Goal: Transaction & Acquisition: Purchase product/service

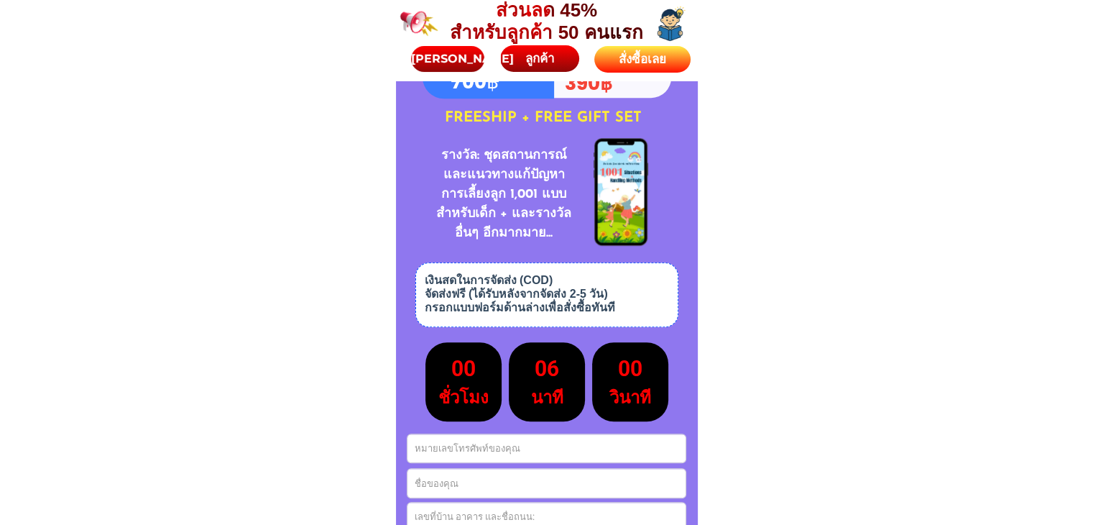
scroll to position [6287, 0]
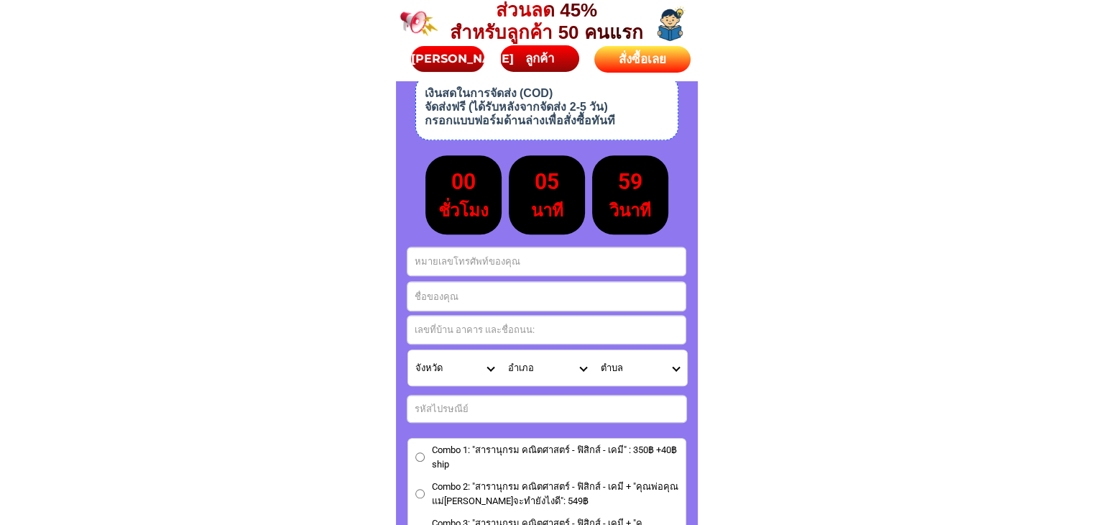
click at [454, 298] on input "Input full_name" at bounding box center [546, 296] width 278 height 29
paste input "ธิญาดา สุขสมพร"
type input "ธิญาดา สุขสมพร"
click at [480, 263] on input "Input phone_number" at bounding box center [546, 261] width 278 height 28
paste input "0806328405"
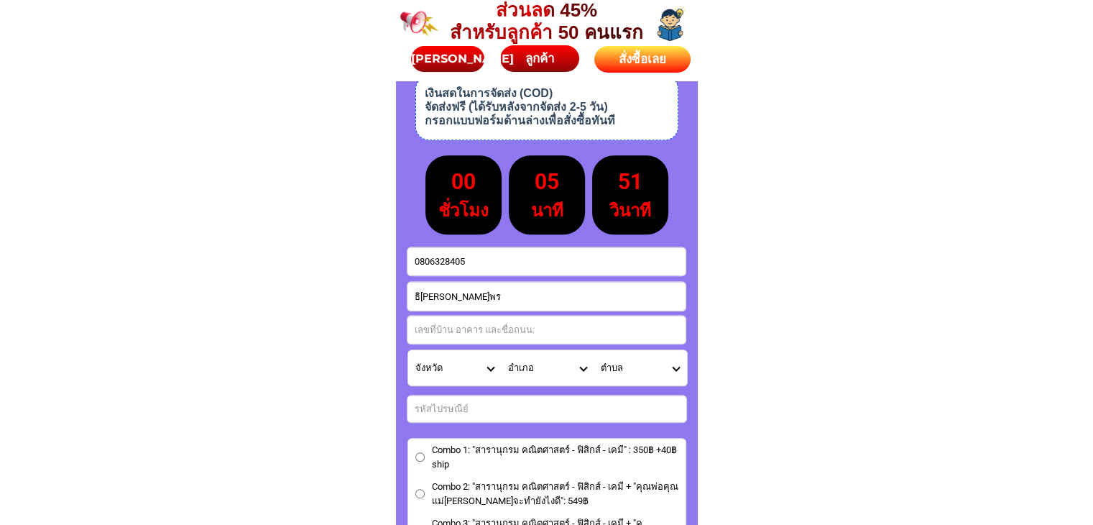
type input "0806328405"
click at [515, 331] on input "Input address" at bounding box center [546, 329] width 278 height 28
paste input "0806328405"
type input "0806328405"
paste input "90 หมู่ 3"
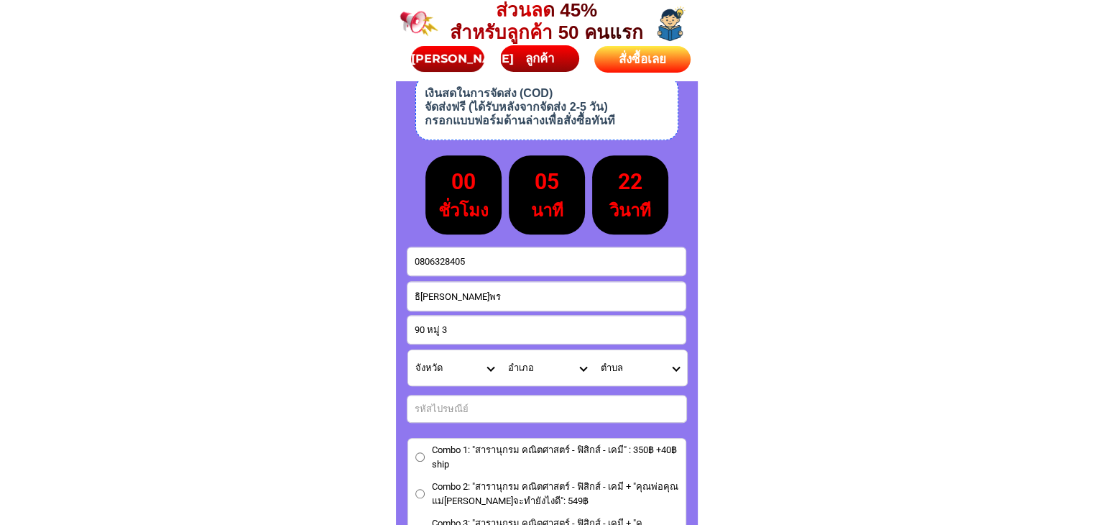
type input "90 หมู่ 3"
click at [465, 358] on select "จังหวัด กระบี่/ Krabi กรุงเทพมหานคร/ Bangkok กาญจนบุรี/ Kanchanaburi กาฬสินธุ์/…" at bounding box center [454, 367] width 93 height 35
click at [453, 407] on input "Input number_input_1" at bounding box center [546, 408] width 279 height 27
paste input "80280"
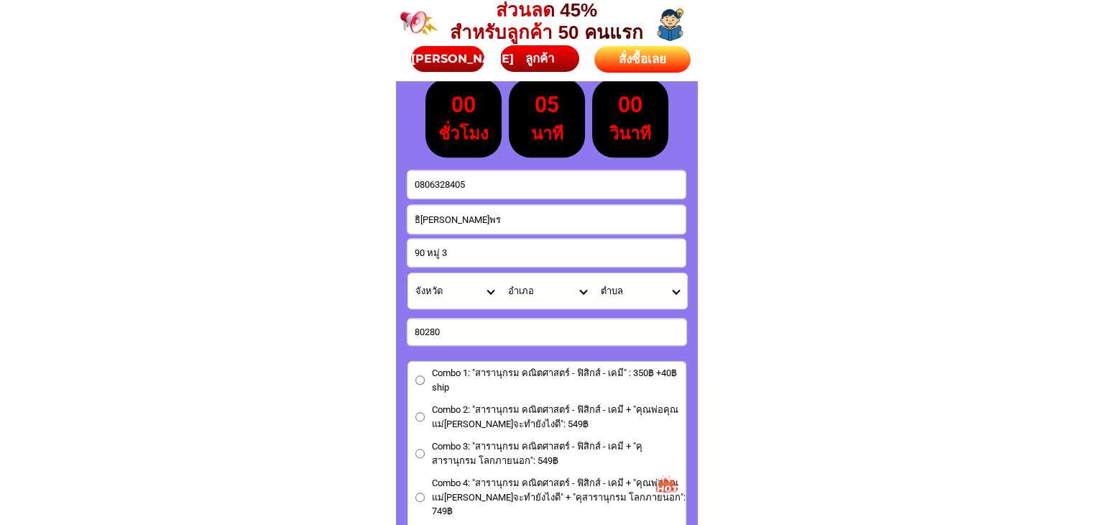
scroll to position [6358, 0]
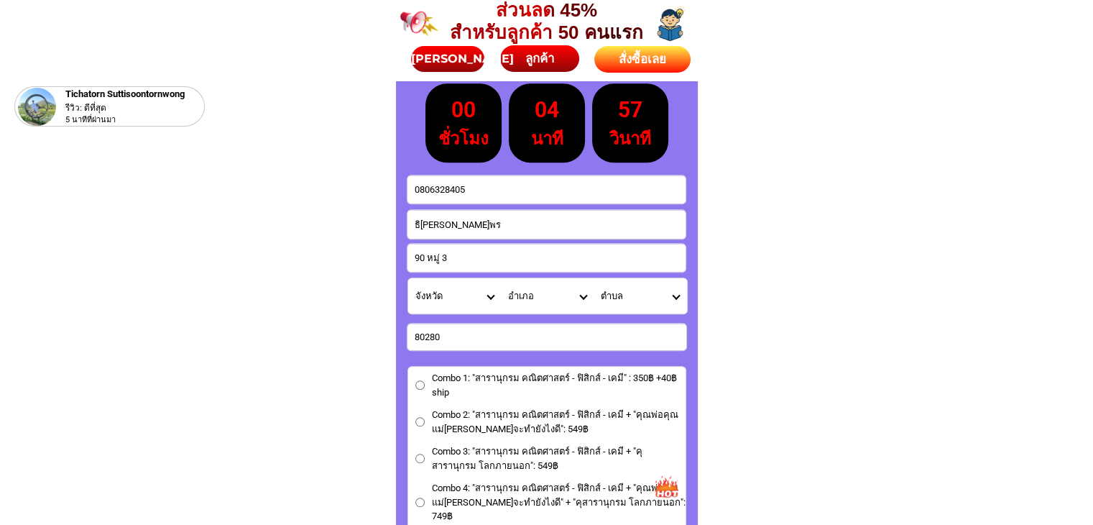
type input "80280"
click at [679, 294] on select "ตำบล" at bounding box center [640, 295] width 93 height 35
click at [488, 295] on select "จังหวัด กระบี่/ Krabi กรุงเทพมหานคร/ Bangkok กาญจนบุรี/ Kanchanaburi กาฬสินธุ์/…" at bounding box center [454, 295] width 93 height 35
click at [408, 278] on select "จังหวัด กระบี่/ Krabi กรุงเทพมหานคร/ Bangkok กาญจนบุรี/ Kanchanaburi กาฬสินธุ์/…" at bounding box center [454, 295] width 93 height 35
click at [478, 300] on select "จังหวัด กระบี่/ Krabi กรุงเทพมหานคร/ Bangkok กาญจนบุรี/ Kanchanaburi กาฬสินธุ์/…" at bounding box center [454, 295] width 93 height 35
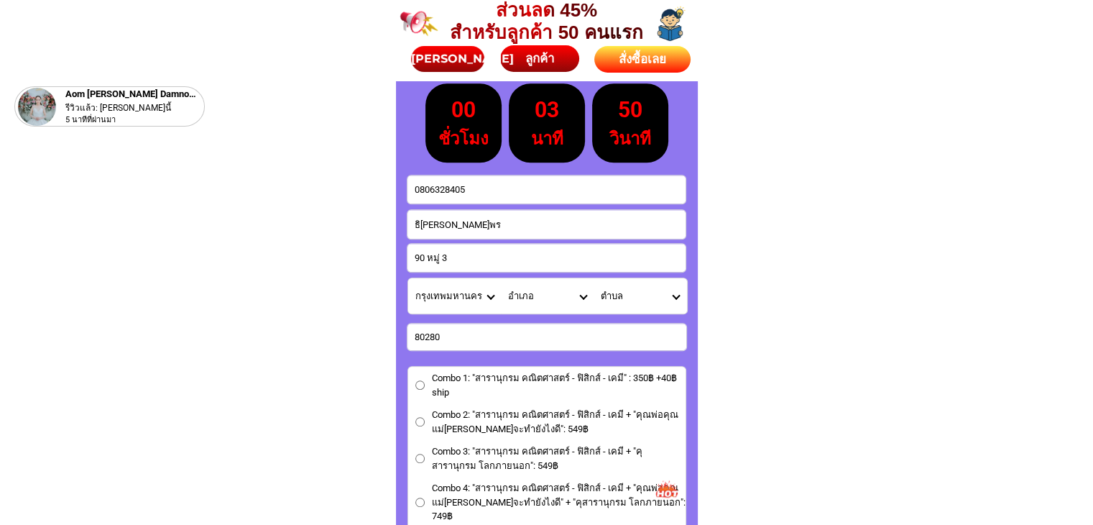
select select "66_R1908792"
click at [408, 278] on select "จังหวัด กระบี่/ Krabi กรุงเทพมหานคร/ Bangkok กาญจนบุรี/ Kanchanaburi กาฬสินธุ์/…" at bounding box center [454, 295] width 93 height 35
click at [552, 293] on select "อำเภอ ขนอม/ Khanom จุฬาภรณ์/ Chulabhorn ฉวาง/ Chawang เฉลิมพระเกียรติ/ Chaloem …" at bounding box center [547, 295] width 93 height 35
click at [555, 292] on select "อำเภอ ขนอม/ Khanom จุฬาภรณ์/ Chulabhorn ฉวาง/ Chawang เฉลิมพระเกียรติ/ Chaloem …" at bounding box center [547, 295] width 93 height 35
click at [584, 300] on select "อำเภอ ขนอม/ Khanom จุฬาภรณ์/ Chulabhorn ฉวาง/ Chawang เฉลิมพระเกียรติ/ Chaloem …" at bounding box center [547, 295] width 93 height 35
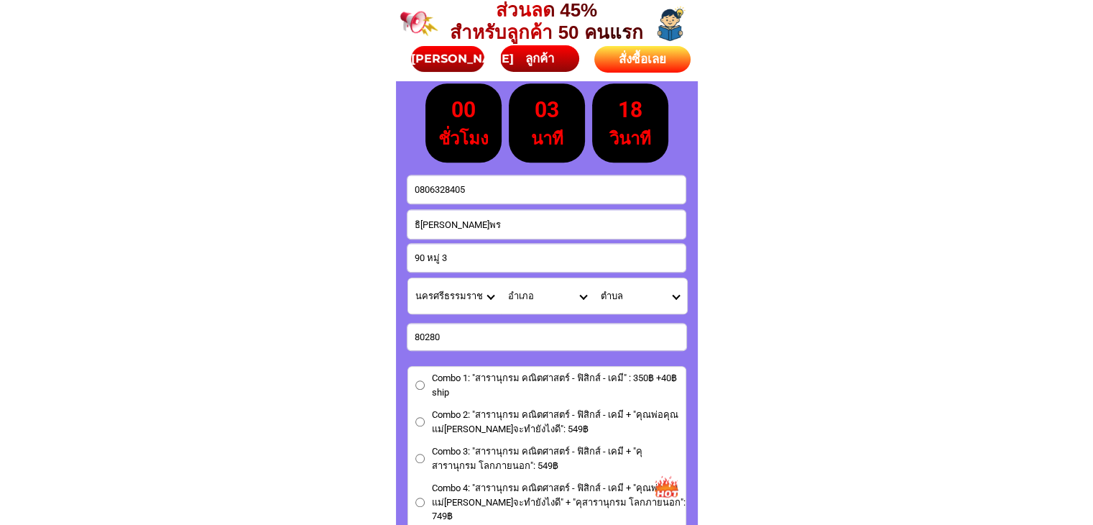
select select "66_R707"
click at [501, 278] on select "อำเภอ ขนอม/ Khanom จุฬาภรณ์/ Chulabhorn ฉวาง/ Chawang เฉลิมพระเกียรติ/ Chaloem …" at bounding box center [547, 295] width 93 height 35
click at [678, 292] on select "ตำบล กำแพงเซา/ Kamphaeng Sao คลัง/ Khlang ไชยมนตรี/ Chai Montri ท่างิ้ว/ Tha Ng…" at bounding box center [640, 295] width 93 height 35
click at [670, 285] on select "ตำบล กำแพงเซา/ Kamphaeng Sao คลัง/ Khlang ไชยมนตรี/ Chai Montri ท่างิ้ว/ Tha Ng…" at bounding box center [640, 295] width 93 height 35
select select "66_R0006429"
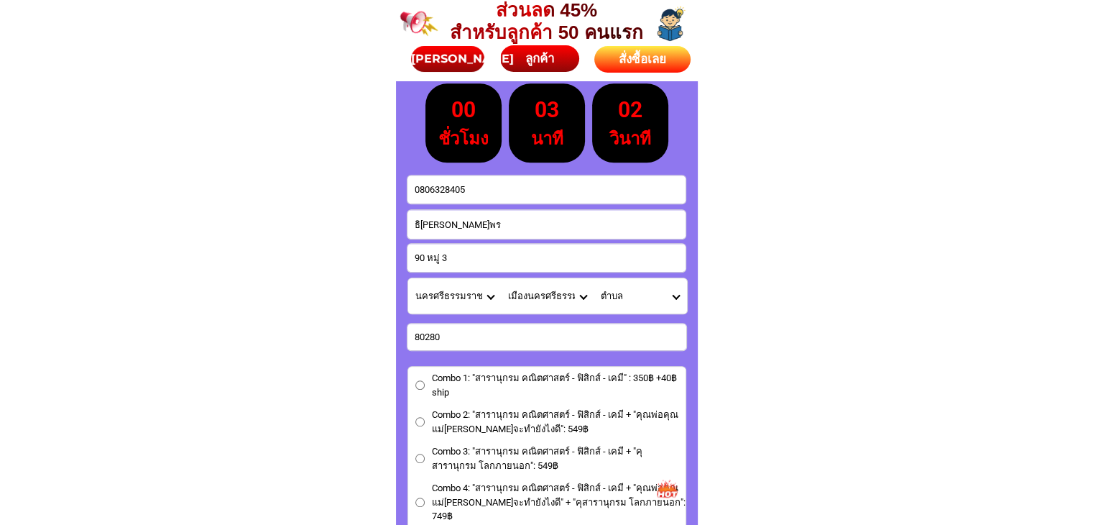
click at [594, 278] on select "ตำบล กำแพงเซา/ Kamphaeng Sao คลัง/ Khlang ไชยมนตรี/ Chai Montri ท่างิ้ว/ Tha Ng…" at bounding box center [640, 295] width 93 height 35
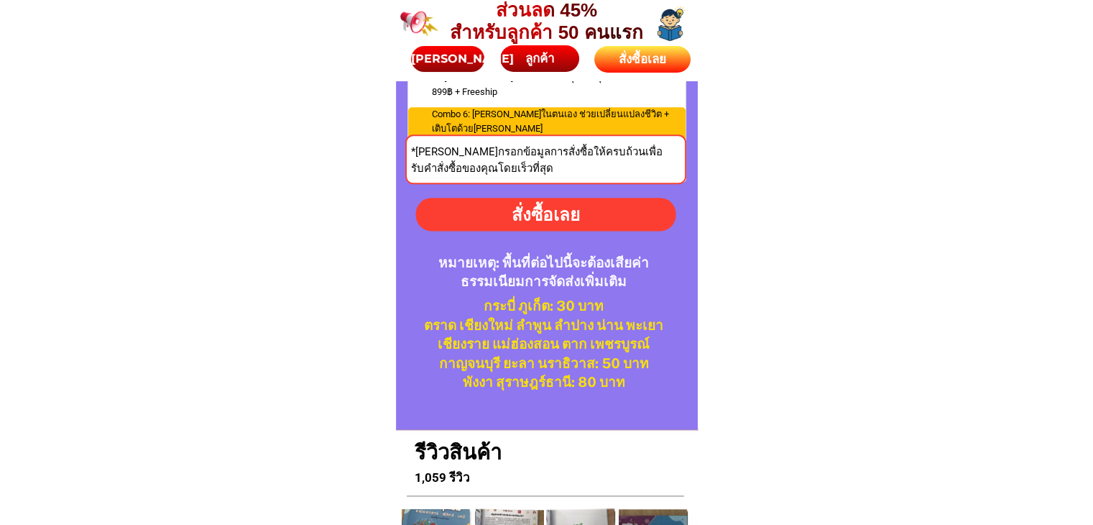
click at [573, 214] on div "สั่งซื้อเลย" at bounding box center [546, 214] width 262 height 26
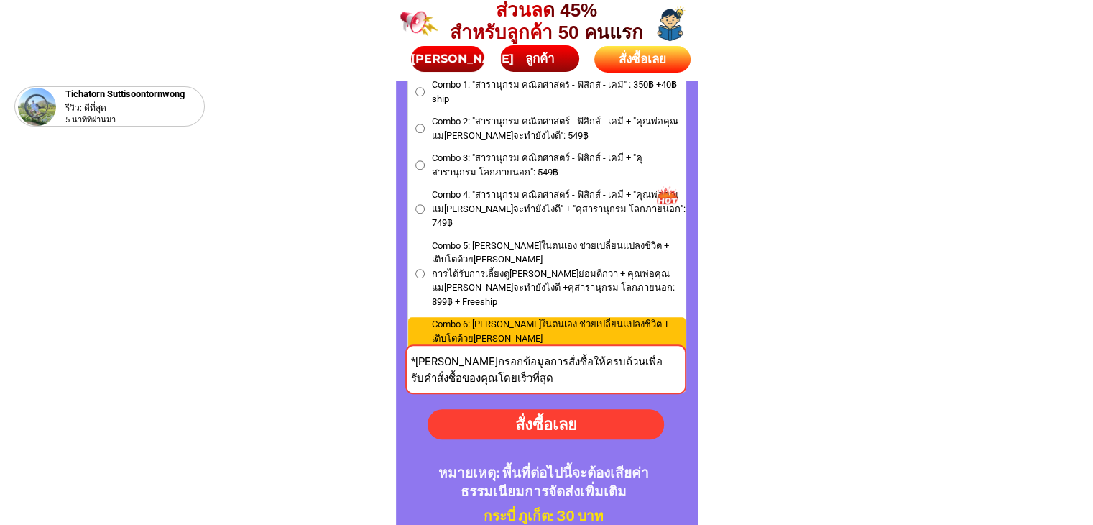
scroll to position [6678, 0]
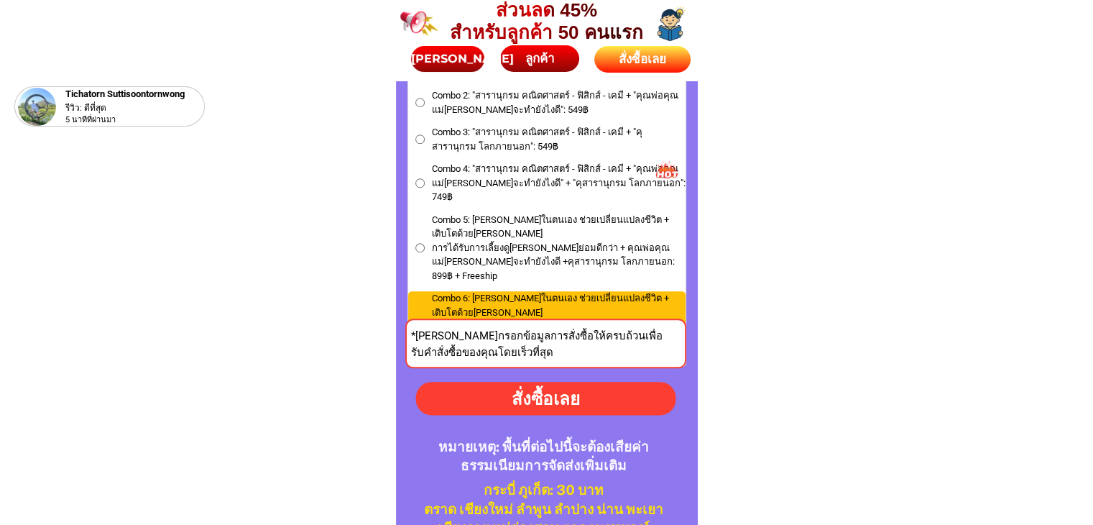
click at [523, 400] on div "สั่งซื้อเลย" at bounding box center [545, 398] width 260 height 26
radio input "true"
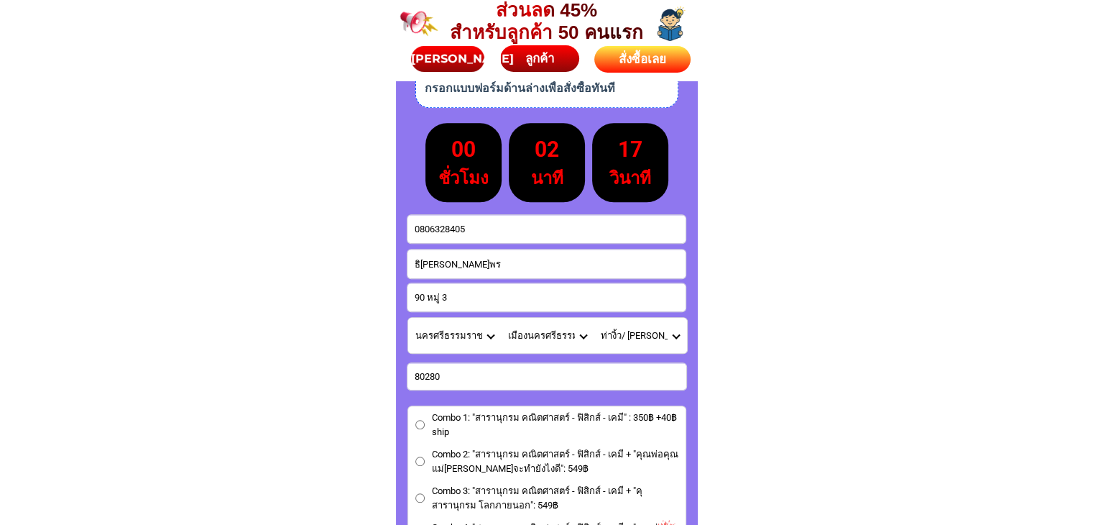
scroll to position [6318, 0]
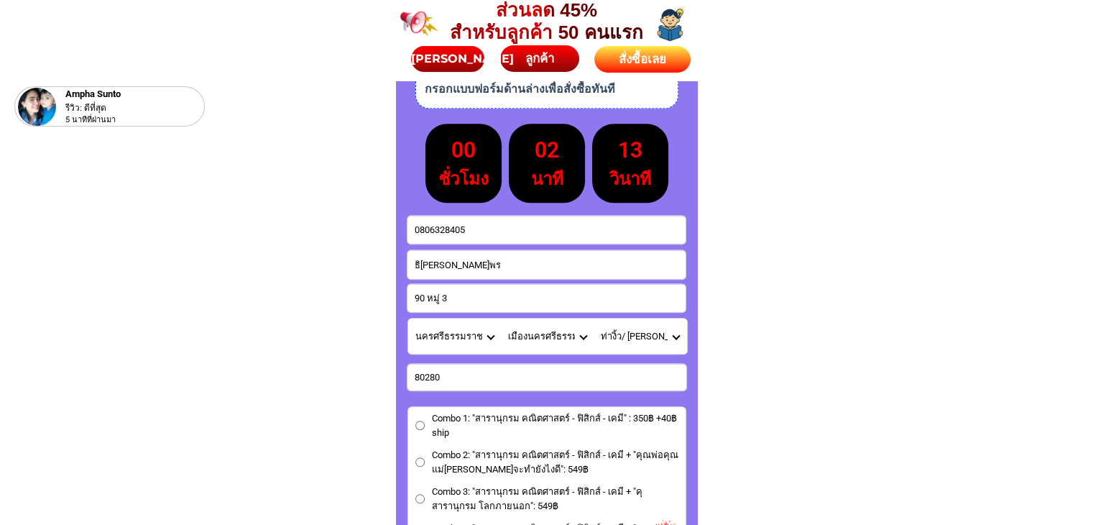
click at [415, 228] on input "0806328405" at bounding box center [546, 230] width 278 height 28
drag, startPoint x: 430, startPoint y: 228, endPoint x: 443, endPoint y: 227, distance: 13.0
click at [443, 227] on input "0806328405" at bounding box center [546, 230] width 278 height 28
click at [507, 231] on input "0806328405" at bounding box center [546, 230] width 278 height 28
drag, startPoint x: 480, startPoint y: 229, endPoint x: 380, endPoint y: 203, distance: 103.4
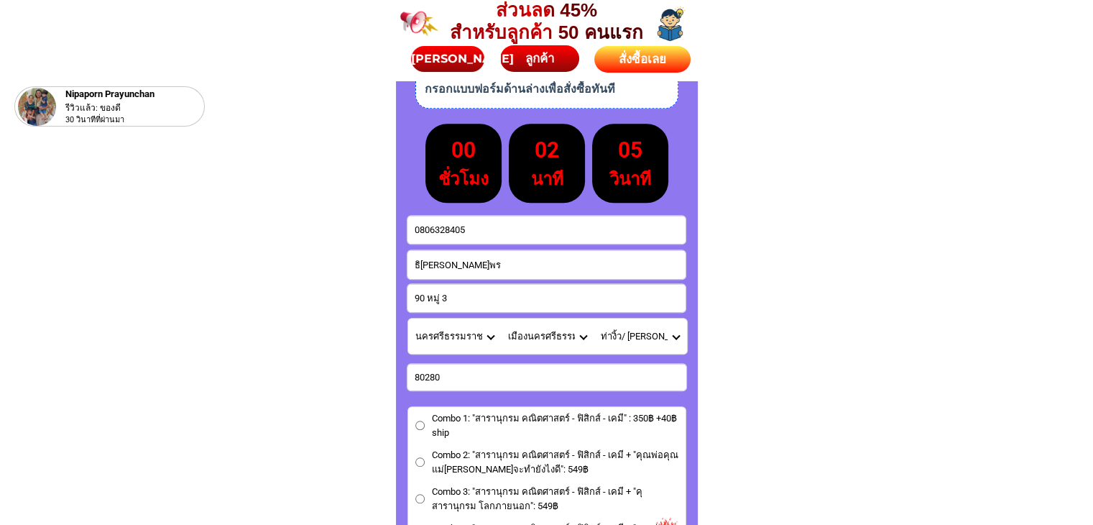
paste input "0806328405"
type input "0806328405"
click at [489, 337] on select "จังหวัด กระบี่/ Krabi กรุงเทพมหานคร/ Bangkok กาญจนบุรี/ Kanchanaburi กาฬสินธุ์/…" at bounding box center [454, 335] width 93 height 35
click at [408, 318] on select "จังหวัด กระบี่/ Krabi กรุงเทพมหานคร/ Bangkok กาญจนบุรี/ Kanchanaburi กาฬสินธุ์/…" at bounding box center [454, 335] width 93 height 35
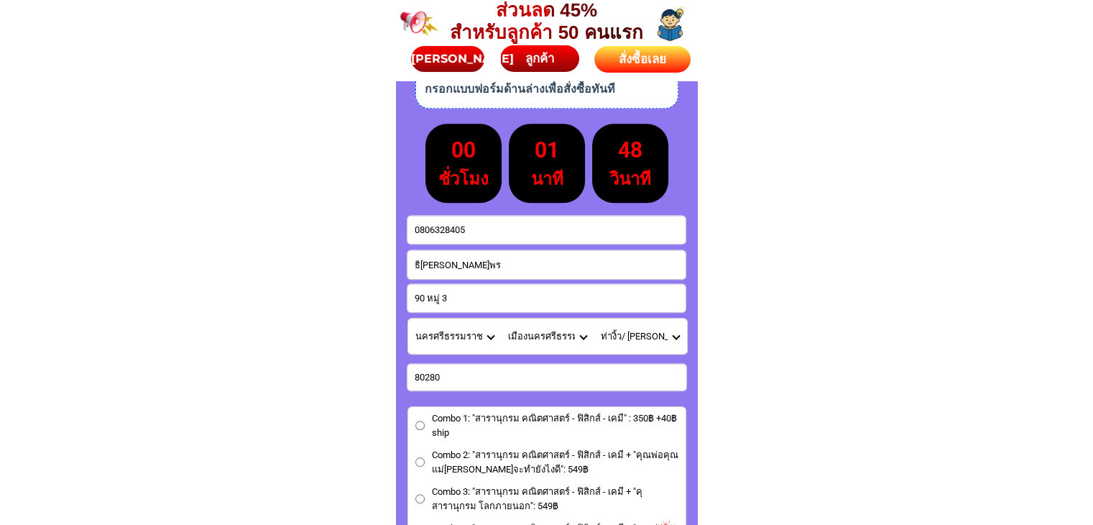
click at [469, 294] on input "90 หมู่ 3" at bounding box center [546, 298] width 278 height 28
click at [494, 340] on select "จังหวัด กระบี่/ Krabi กรุงเทพมหานคร/ Bangkok กาญจนบุรี/ Kanchanaburi กาฬสินธุ์/…" at bounding box center [454, 335] width 93 height 35
click at [496, 298] on input "90 หมู่ 3 nakhonsi" at bounding box center [546, 298] width 278 height 28
click at [583, 334] on select "อำเภอ ขนอม/ Khanom จุฬาภรณ์/ Chulabhorn ฉวาง/ Chawang เฉลิมพระเกียรติ/ Chaloem …" at bounding box center [547, 335] width 93 height 35
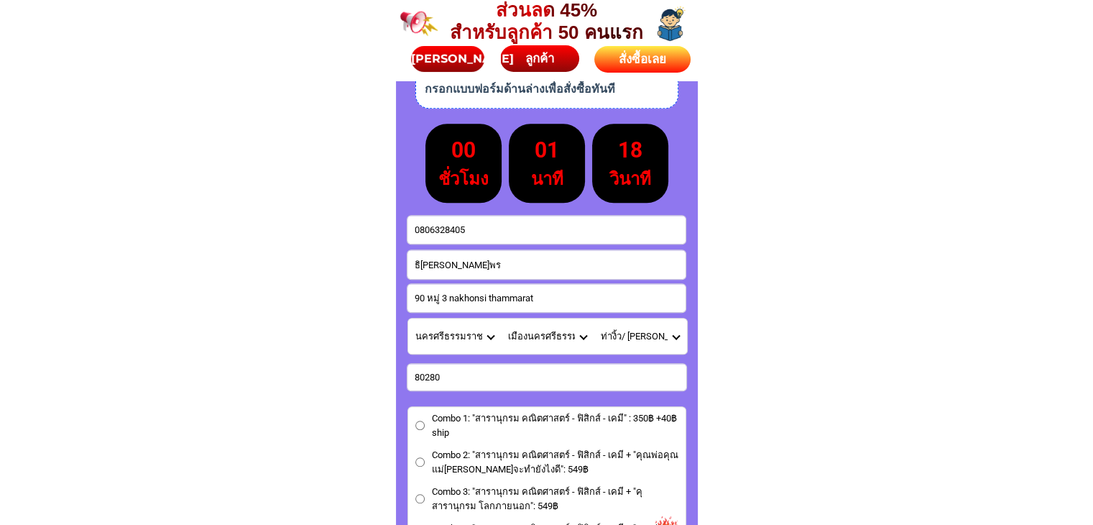
click at [578, 334] on select "อำเภอ ขนอม/ Khanom จุฬาภรณ์/ Chulabhorn ฉวาง/ Chawang เฉลิมพระเกียรติ/ Chaloem …" at bounding box center [547, 335] width 93 height 35
click at [568, 295] on input "90 หมู่ 3 nakhonsi thammarat" at bounding box center [546, 298] width 278 height 28
click at [586, 336] on select "อำเภอ ขนอม/ Khanom จุฬาภรณ์/ Chulabhorn ฉวาง/ Chawang เฉลิมพระเกียรติ/ Chaloem …" at bounding box center [547, 335] width 93 height 35
click at [615, 300] on input "90 หมู่ 3 nakhonsi thammarat Mueangnakhon" at bounding box center [546, 298] width 278 height 28
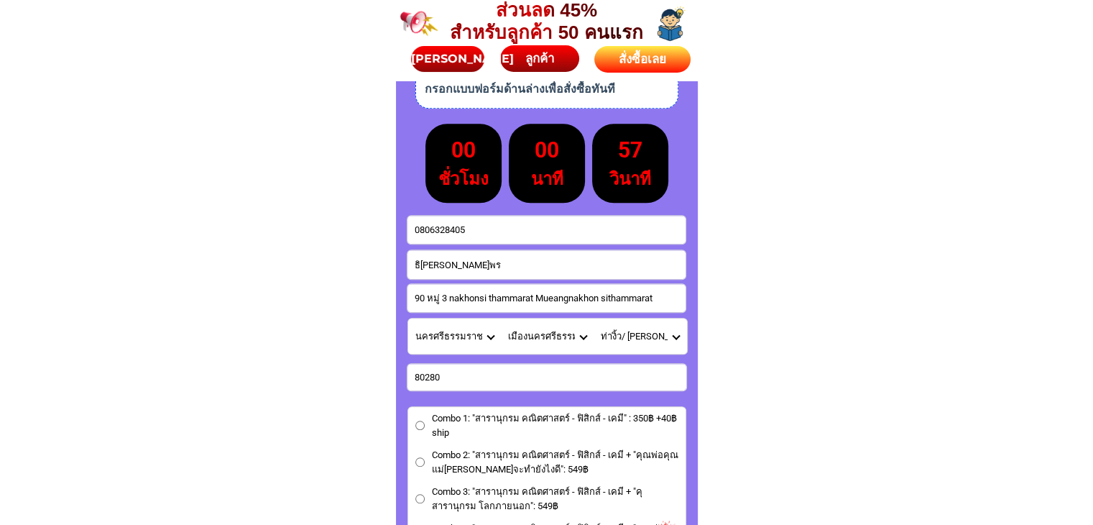
click at [676, 334] on select "ตำบล กำแพงเซา/ Kamphaeng Sao คลัง/ Khlang ไชยมนตรี/ Chai Montri ท่างิ้ว/ Tha Ng…" at bounding box center [640, 335] width 93 height 35
click at [677, 334] on select "ตำบล กำแพงเซา/ Kamphaeng Sao คลัง/ Khlang ไชยมนตรี/ Chai Montri ท่างิ้ว/ Tha Ng…" at bounding box center [640, 335] width 93 height 35
click at [658, 305] on input "90 หมู่ 3 nakhonsi thammarat Mueangnakhon sithammarat" at bounding box center [546, 298] width 278 height 28
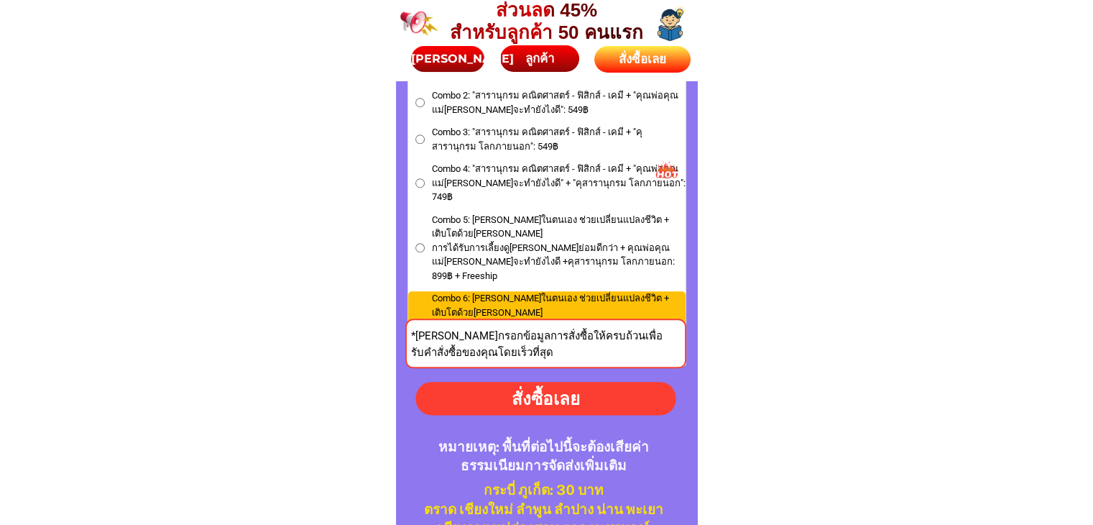
type input "90 หมู่ 3 nakhonsi thammarat Mueangnakhon sithammarat Thangio"
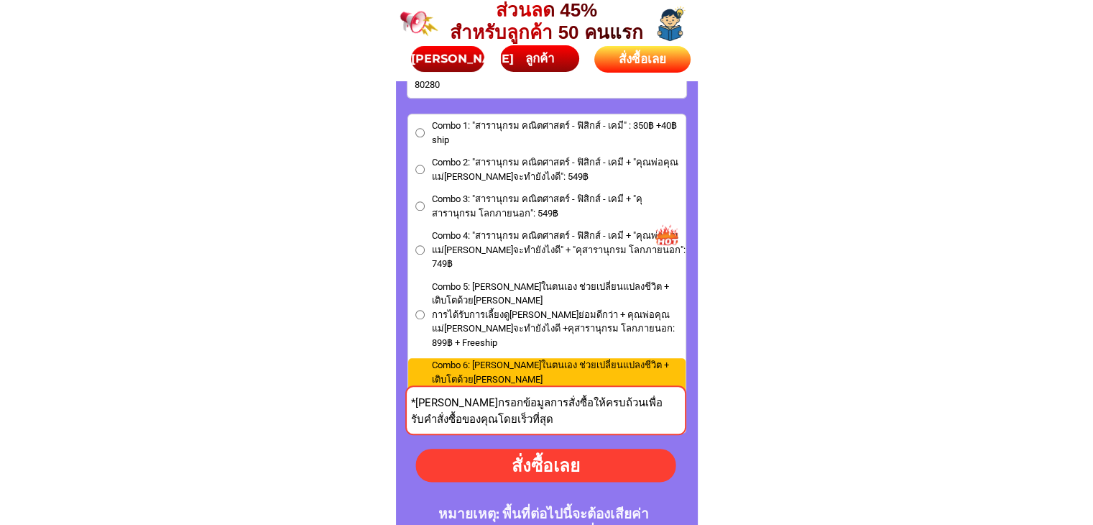
scroll to position [0, 0]
click at [512, 405] on span "*[PERSON_NAME]กรอกข้อมูลการสั่งซื้อให้ครบถ้วนเพื่อรับคำสั่งซื้อของคุณโดยเร็วที่…" at bounding box center [537, 410] width 252 height 29
click at [518, 461] on div "สั่งซื้อเลย" at bounding box center [545, 465] width 262 height 27
radio input "true"
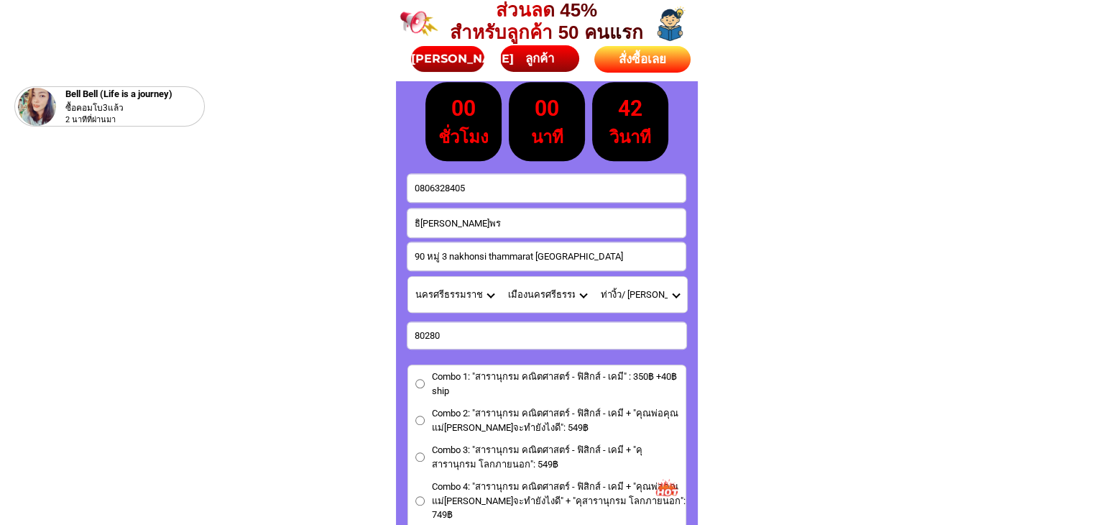
scroll to position [6318, 0]
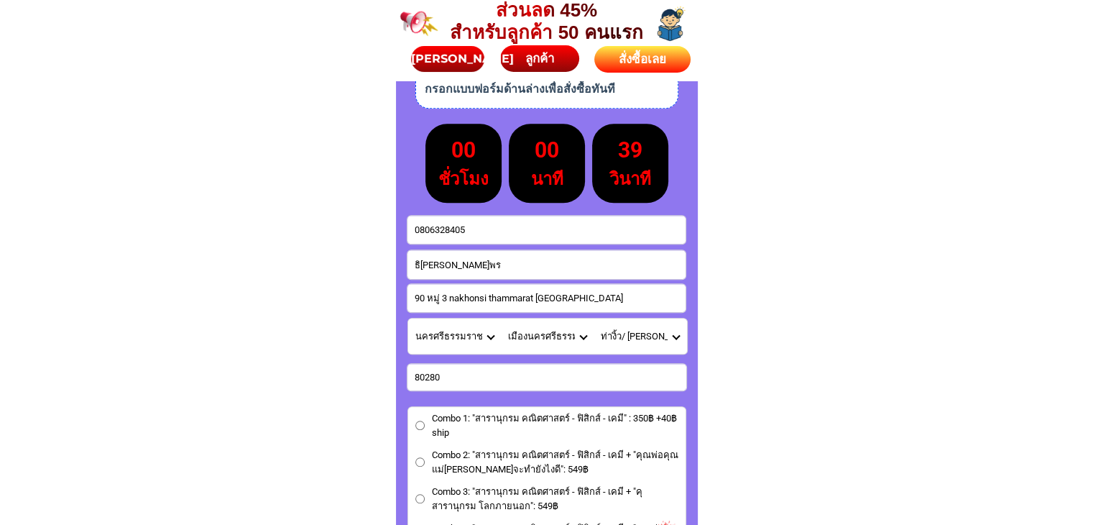
drag, startPoint x: 476, startPoint y: 236, endPoint x: 311, endPoint y: 229, distance: 165.4
paste input "0806328405"
type input "0806328405"
click at [414, 231] on input "0806328405" at bounding box center [546, 230] width 278 height 28
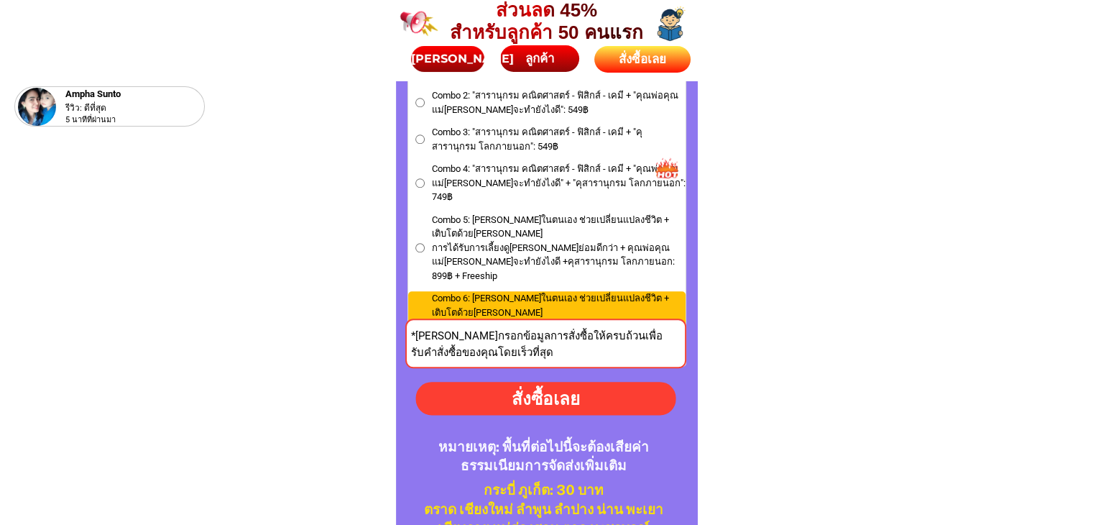
click at [582, 393] on div "สั่งซื้อเลย" at bounding box center [545, 398] width 260 height 26
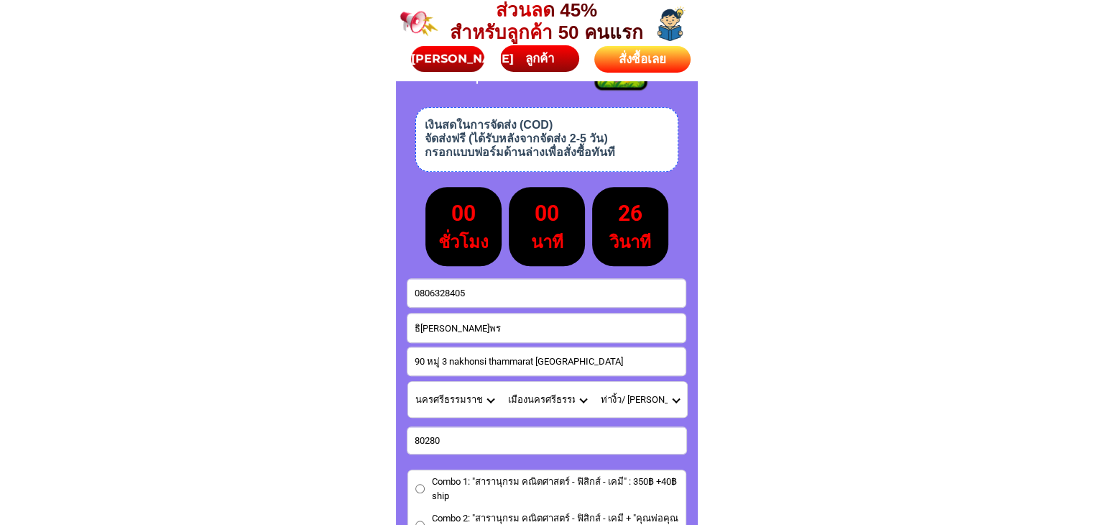
scroll to position [6246, 0]
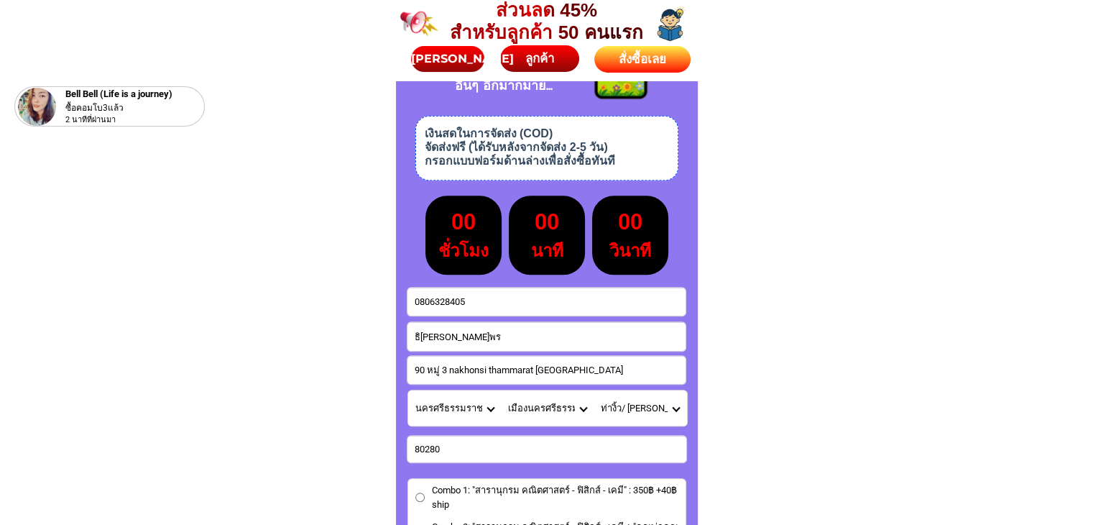
click at [471, 403] on select "จังหวัด กระบี่/ Krabi กรุงเทพมหานคร/ Bangkok กาญจนบุรี/ Kanchanaburi กาฬสินธุ์/…" at bounding box center [454, 407] width 93 height 35
click at [416, 300] on input "0806328405" at bounding box center [546, 301] width 278 height 28
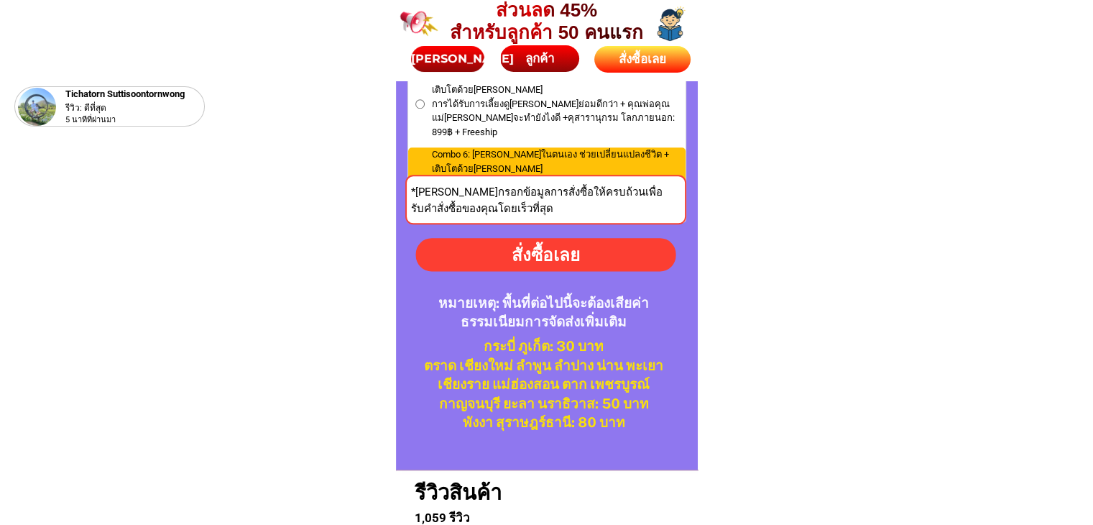
click at [538, 267] on div "สั่งซื้อเลย" at bounding box center [546, 254] width 262 height 26
radio input "true"
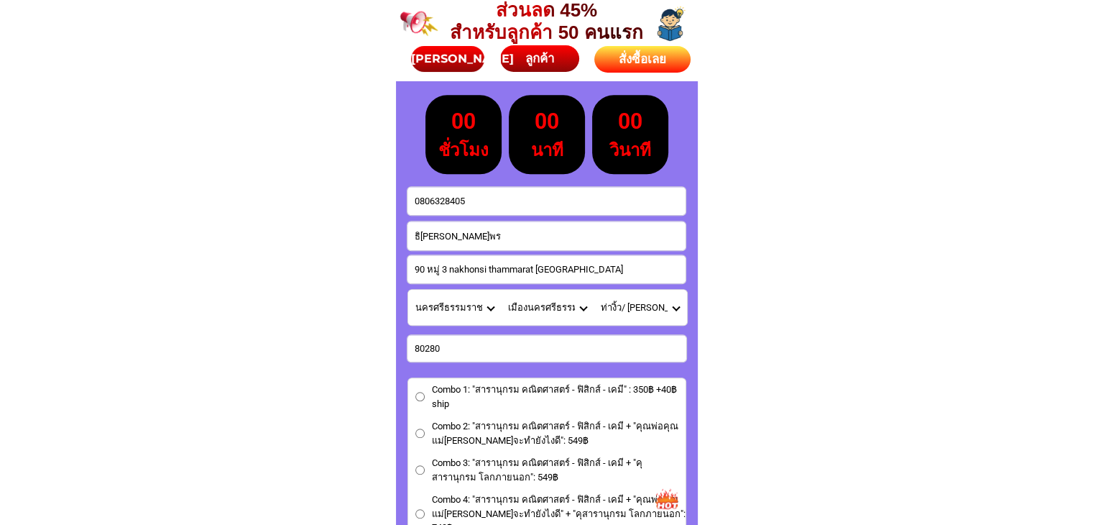
scroll to position [6318, 0]
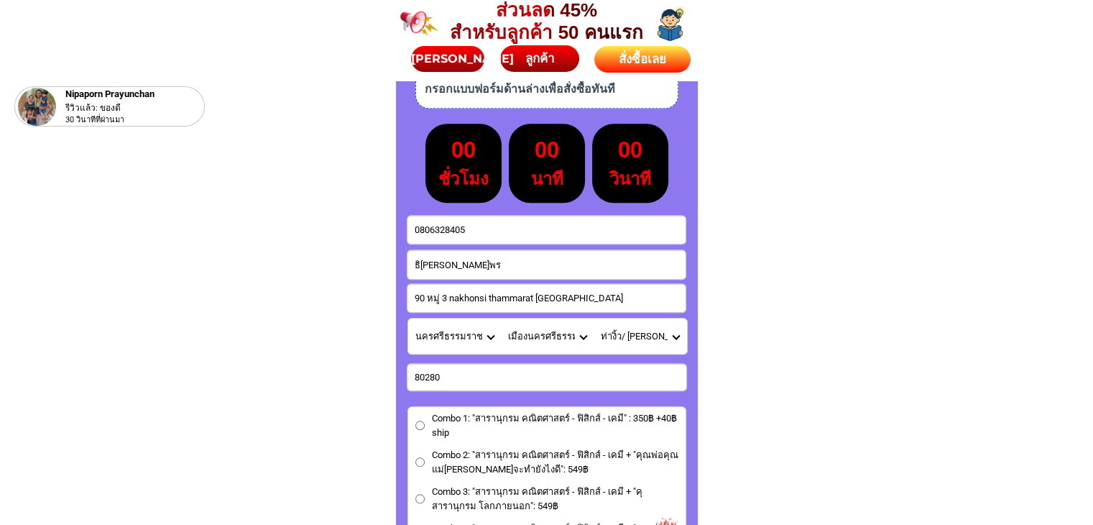
drag, startPoint x: 461, startPoint y: 229, endPoint x: 400, endPoint y: 229, distance: 61.8
click at [400, 229] on div "ธิญาดา สุขสมพร 0806328405 สั่งซื้อเลย 90 หมู่ 3 nakhonsi thammarat Mueangnakhon…" at bounding box center [547, 365] width 302 height 1217
paste input "0806328405"
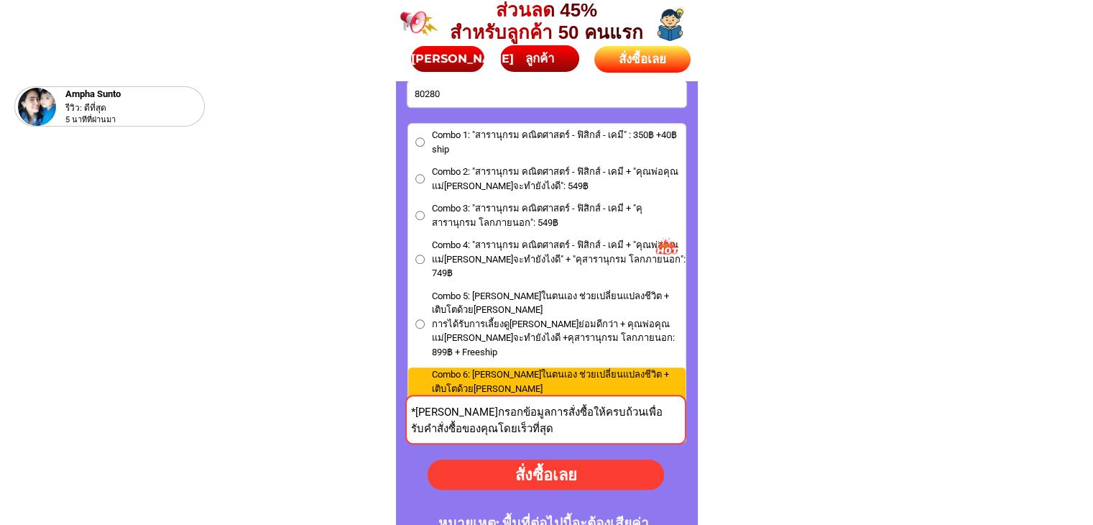
scroll to position [6606, 0]
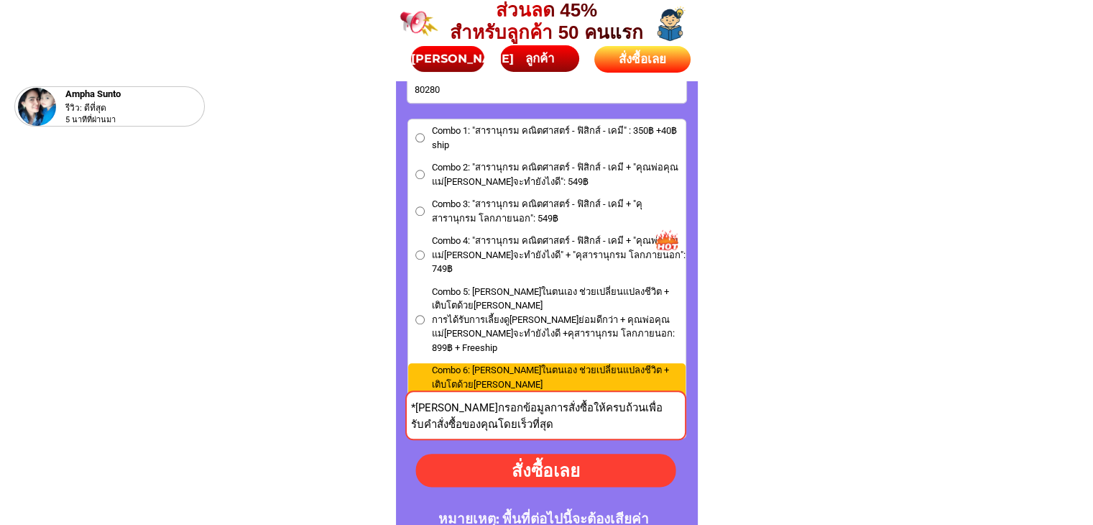
type input "0806328405"
click at [529, 473] on div "สั่งซื้อเลย" at bounding box center [545, 469] width 266 height 27
radio input "true"
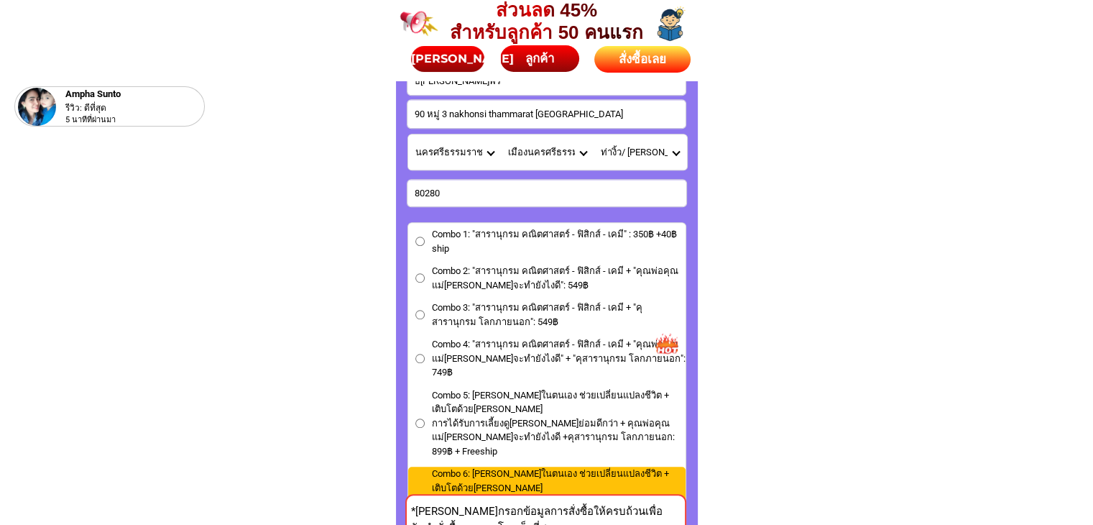
scroll to position [6318, 0]
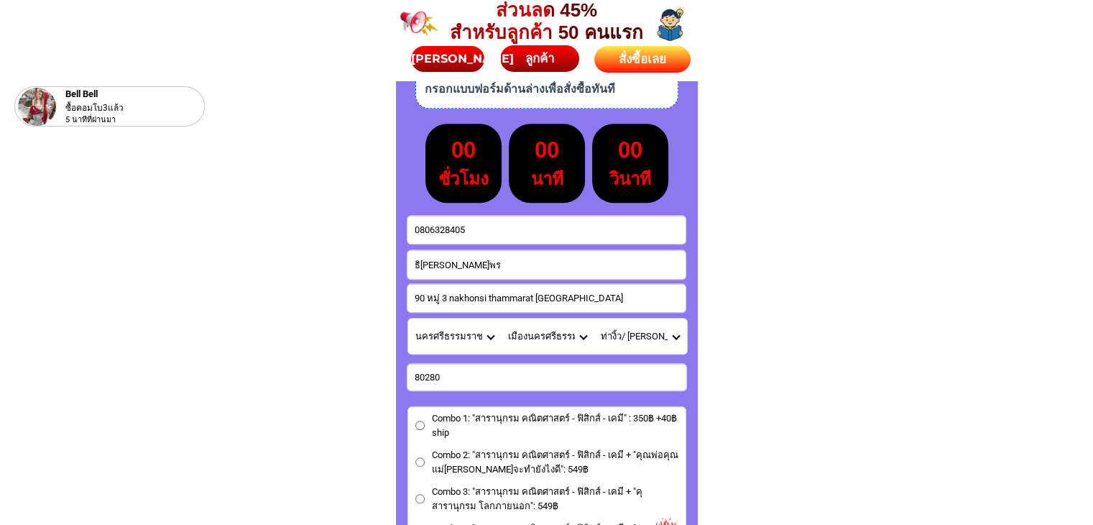
click at [542, 254] on input "ธิญาดา สุขสมพร" at bounding box center [546, 264] width 278 height 29
drag, startPoint x: 512, startPoint y: 263, endPoint x: 244, endPoint y: 259, distance: 267.4
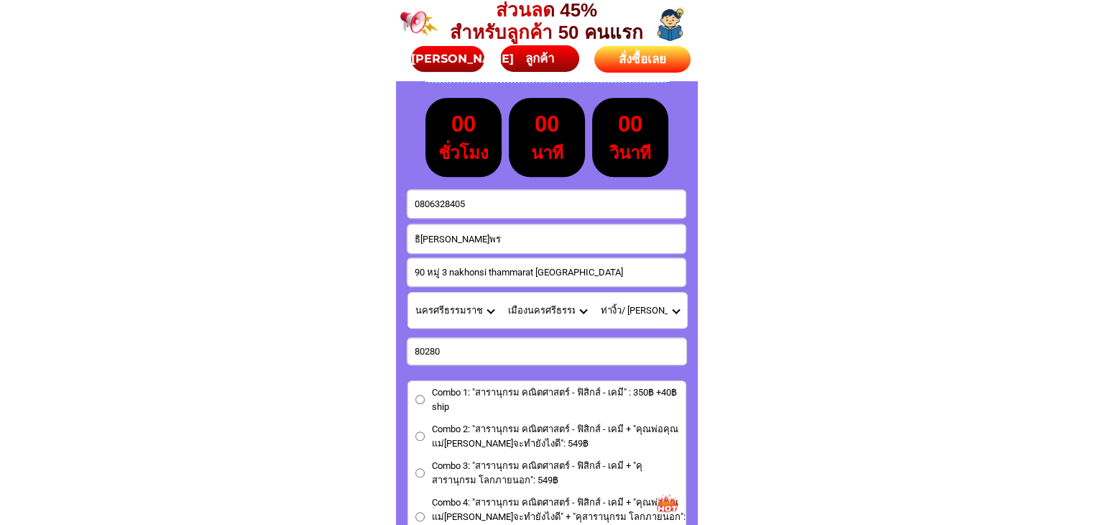
scroll to position [6390, 0]
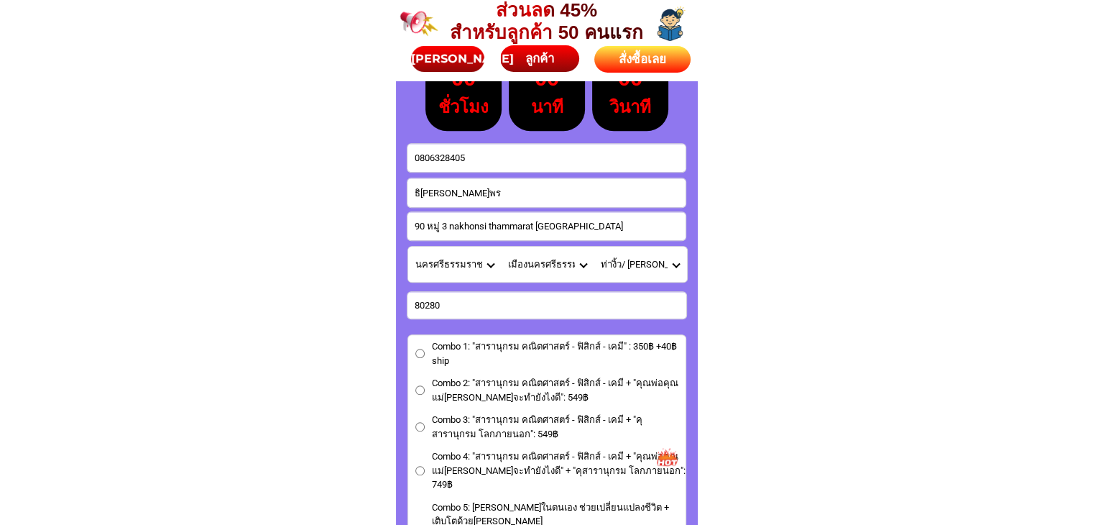
click at [453, 229] on input "90 หมู่ 3 nakhonsi thammarat Mueangnakhon sithammarat Thangio" at bounding box center [546, 226] width 278 height 28
click at [453, 228] on input "90 หมู่ 3 nakhonsi thammarat Mueangnakhon sithammarat Thangio" at bounding box center [546, 226] width 278 height 28
drag, startPoint x: 468, startPoint y: 302, endPoint x: 374, endPoint y: 285, distance: 95.6
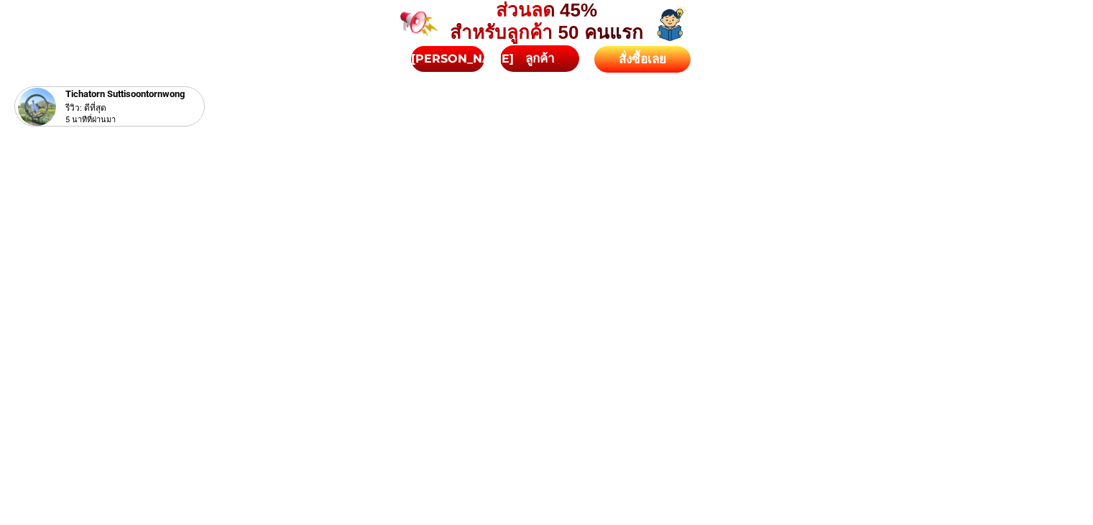
scroll to position [6390, 0]
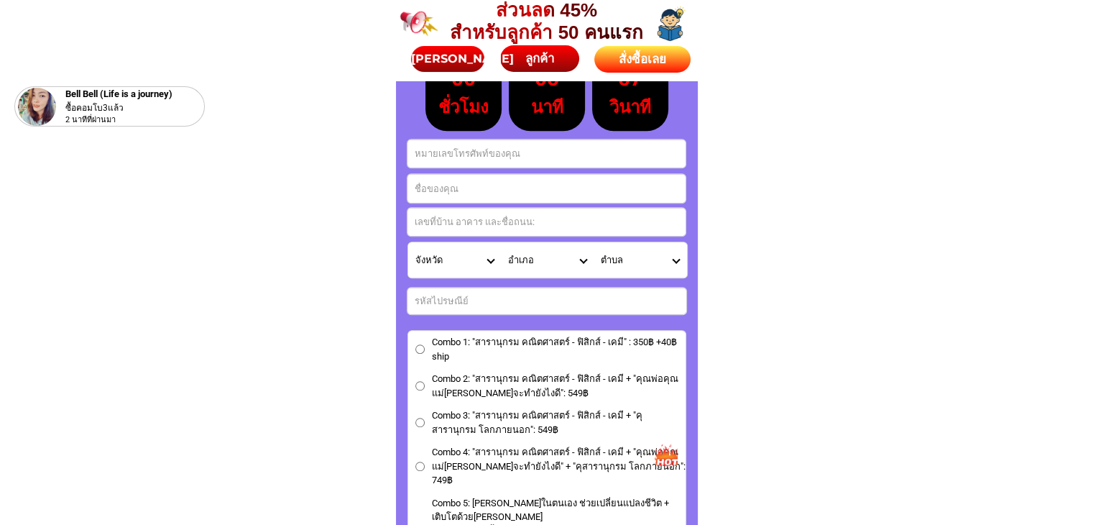
click at [649, 58] on div "สั่งซื้อเลย" at bounding box center [642, 59] width 97 height 19
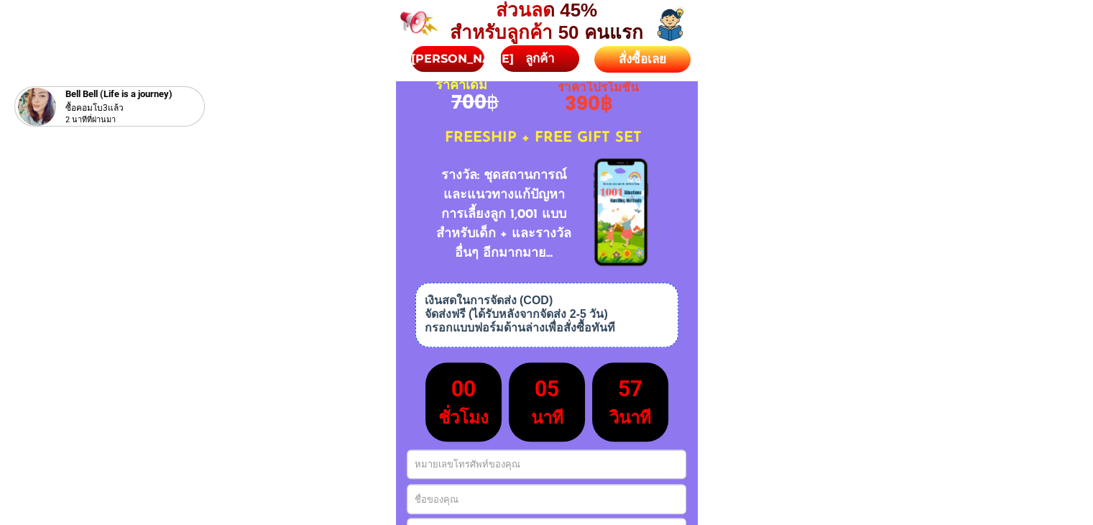
scroll to position [6075, 0]
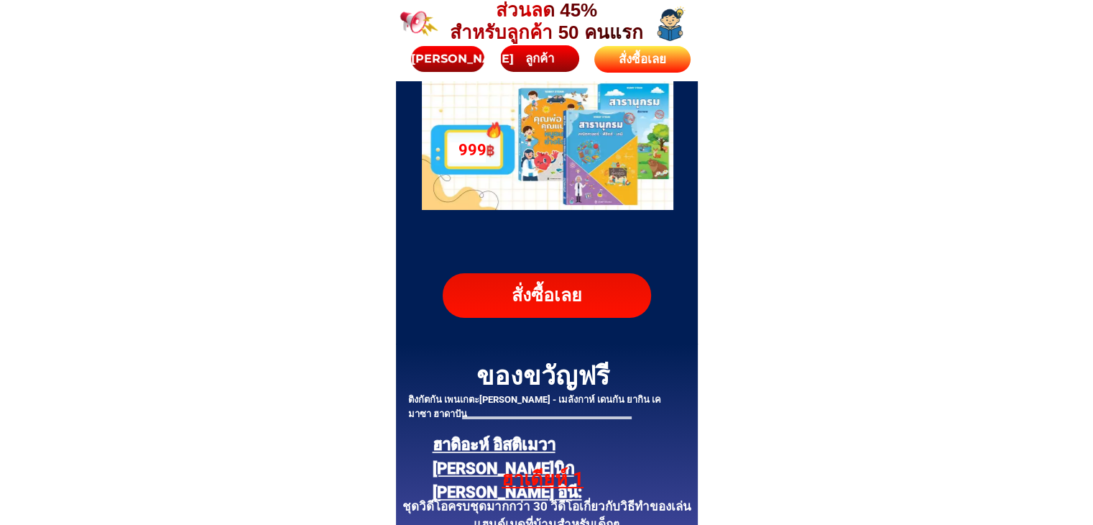
click at [637, 58] on div "สั่งซื้อเลย" at bounding box center [642, 59] width 96 height 19
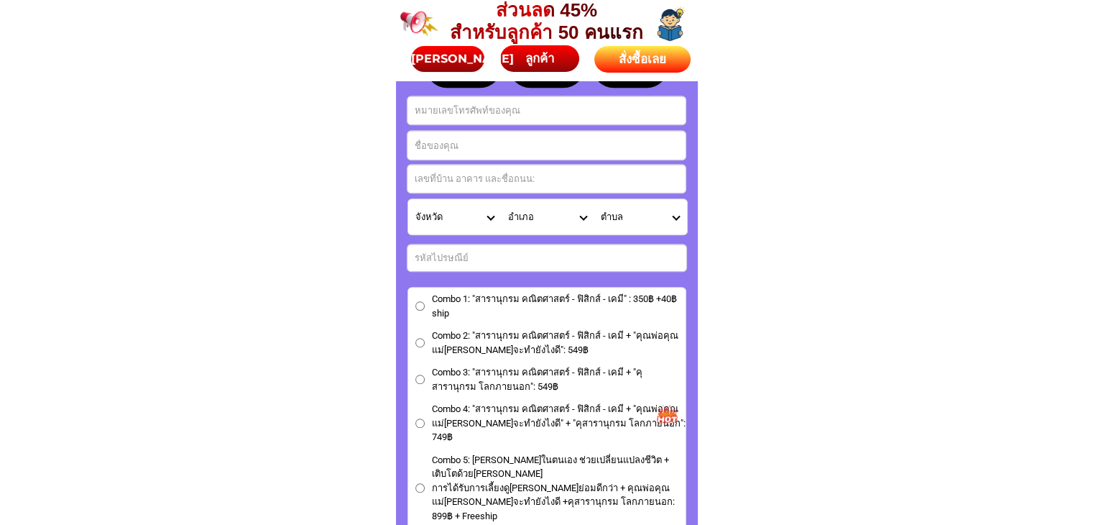
scroll to position [6435, 0]
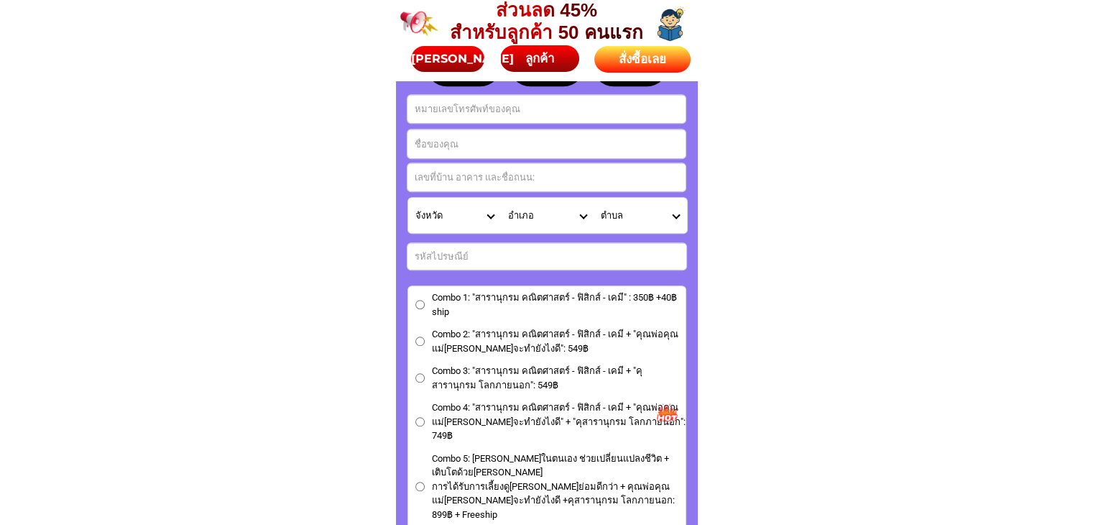
click at [487, 121] on input "Input phone_number" at bounding box center [546, 109] width 278 height 28
paste input "0806328405"
type input "0806328405"
click at [432, 149] on input "Input full_name" at bounding box center [546, 143] width 278 height 29
paste input "ธิญาดา สุขสมพร"
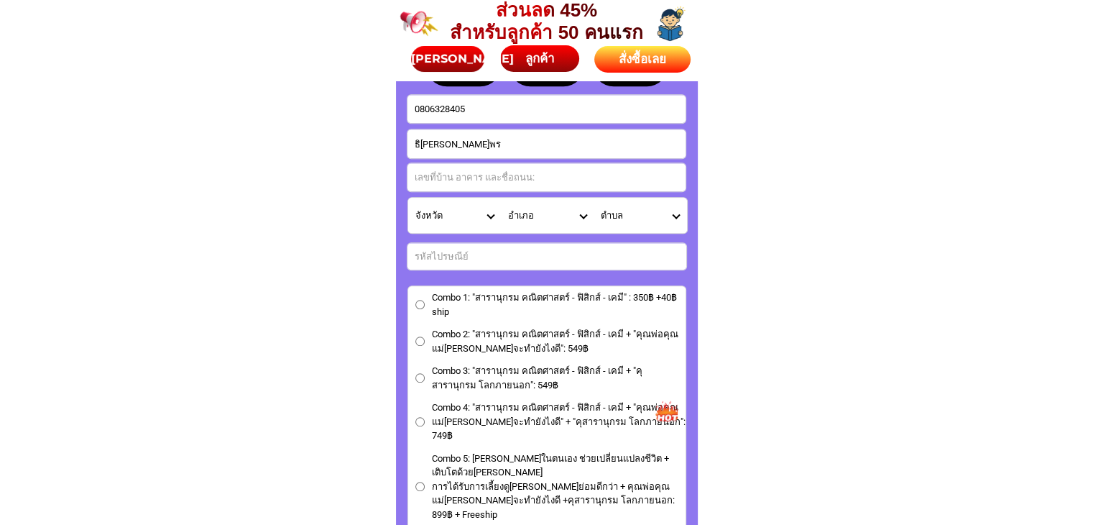
type input "ธิญาดา สุขสมพร"
click at [453, 170] on input "Input address" at bounding box center [546, 177] width 278 height 28
paste input "90 หมู่ 3 nakhonsi thammarat Mueangnakhon sithammarat Thangio 80280"
drag, startPoint x: 661, startPoint y: 177, endPoint x: 707, endPoint y: 180, distance: 46.1
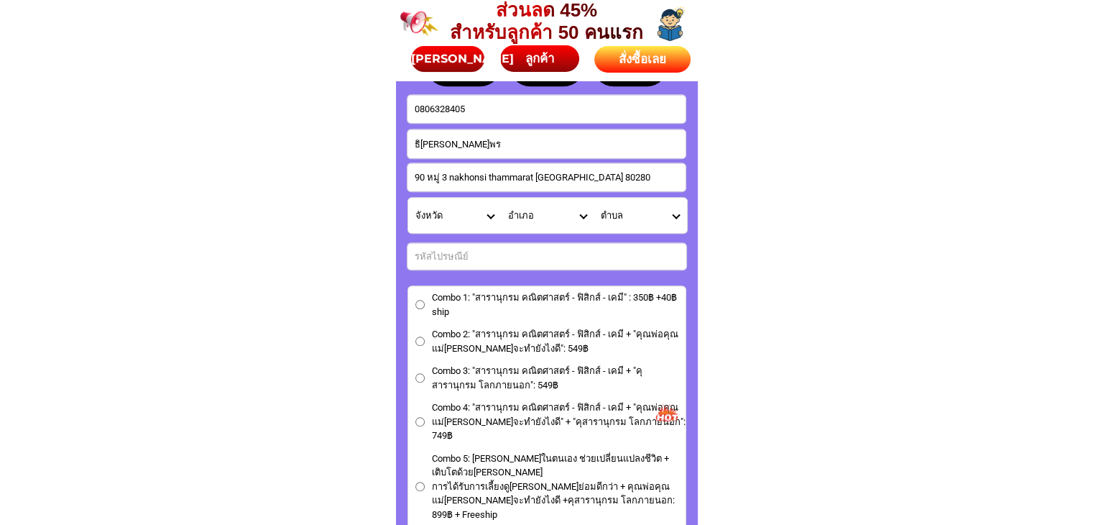
type input "90 หมู่ 3 nakhonsi thammarat Mueangnakhon sithammarat Thangio"
click at [435, 254] on input "Input number_input_1" at bounding box center [546, 256] width 279 height 27
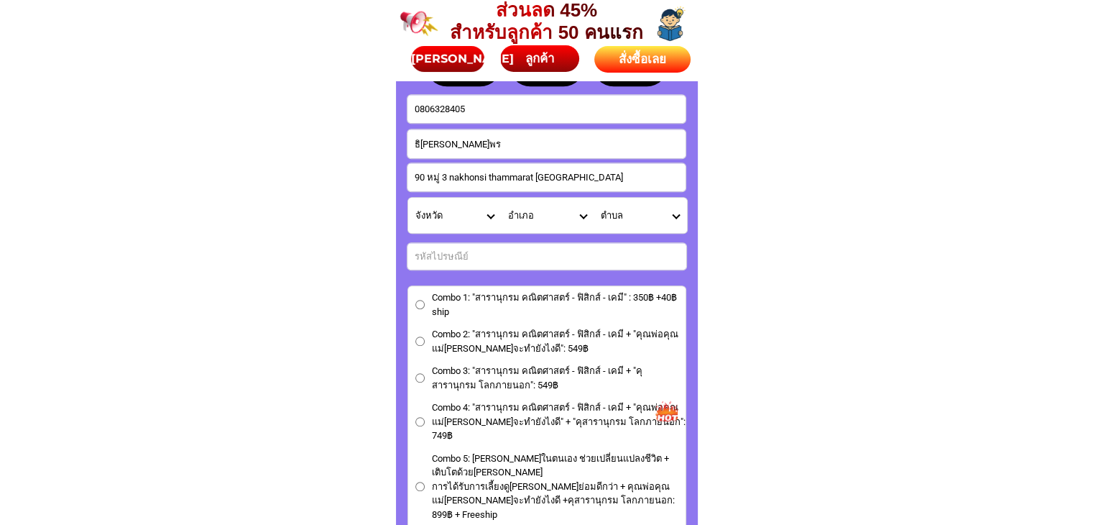
paste input "80280"
type input "80280"
click at [488, 215] on select "จังหวัด กระบี่/ Krabi กรุงเทพมหานคร/ Bangkok กาญจนบุรี/ Kanchanaburi กาฬสินธุ์/…" at bounding box center [454, 215] width 93 height 35
select select "66_R1908792"
click at [408, 198] on select "จังหวัด กระบี่/ Krabi กรุงเทพมหานคร/ Bangkok กาญจนบุรี/ Kanchanaburi กาฬสินธุ์/…" at bounding box center [454, 215] width 93 height 35
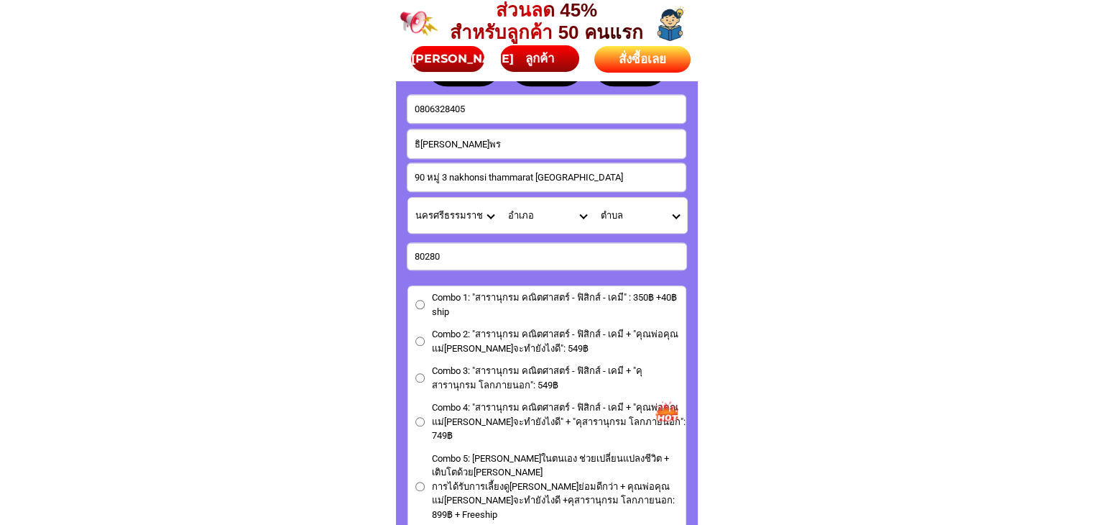
click at [584, 219] on select "อำเภอ ขนอม/ Khanom จุฬาภรณ์/ Chulabhorn ฉวาง/ Chawang เฉลิมพระเกียรติ/ Chaloem …" at bounding box center [547, 215] width 93 height 35
select select "66_R707"
click at [501, 198] on select "อำเภอ ขนอม/ Khanom จุฬาภรณ์/ Chulabhorn ฉวาง/ Chawang เฉลิมพระเกียรติ/ Chaloem …" at bounding box center [547, 215] width 93 height 35
click at [684, 202] on select "ตำบล กำแพงเซา/ Kamphaeng Sao คลัง/ Khlang ไชยมนตรี/ Chai Montri ท่างิ้ว/ Tha Ng…" at bounding box center [640, 215] width 93 height 35
select select "66_R0006429"
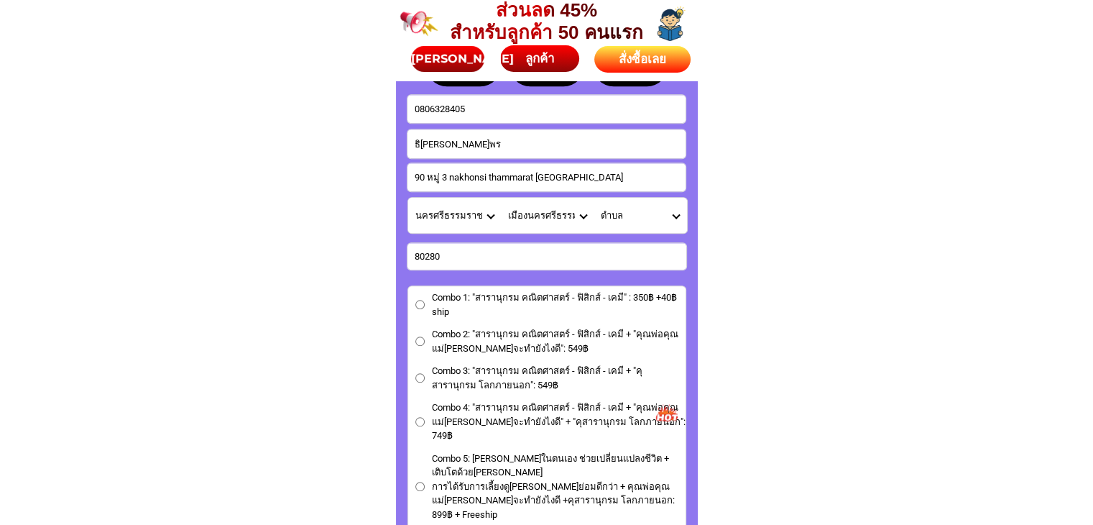
click at [594, 198] on select "ตำบล กำแพงเซา/ Kamphaeng Sao คลัง/ Khlang ไชยมนตรี/ Chai Montri ท่างิ้ว/ Tha Ng…" at bounding box center [640, 215] width 93 height 35
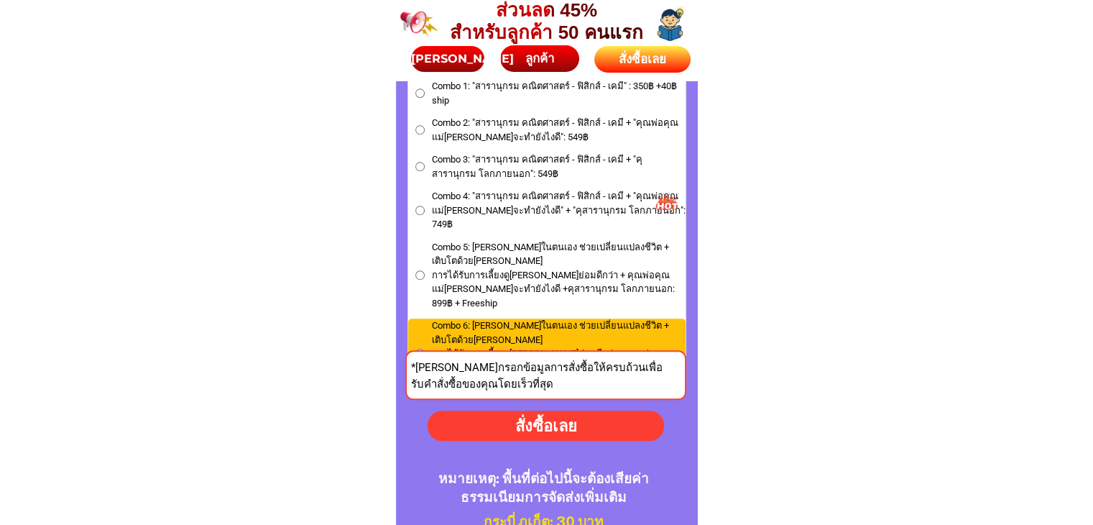
scroll to position [6650, 0]
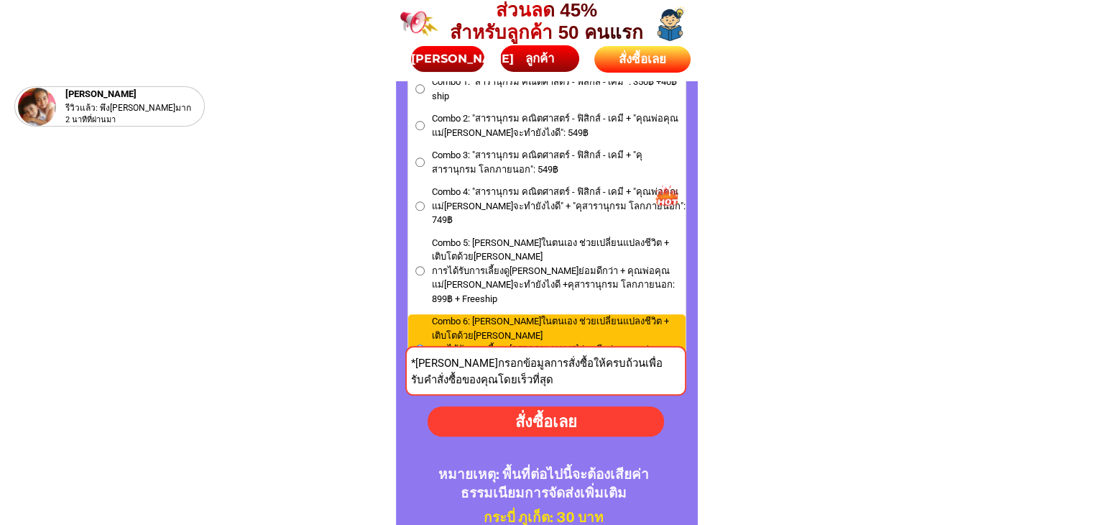
click at [521, 429] on div "สั่งซื้อเลย" at bounding box center [546, 422] width 236 height 24
type input "90 หมู่ 3 nakhonsi thammarat Mueangnakhon sithammarat Thangio"
radio input "true"
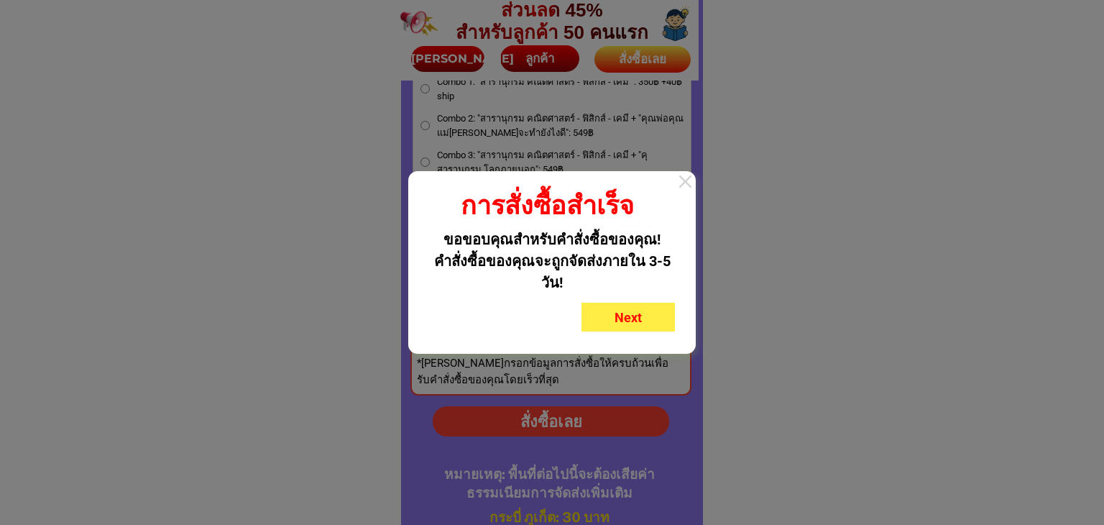
click at [688, 183] on div at bounding box center [685, 181] width 21 height 21
